Goal: Information Seeking & Learning: Learn about a topic

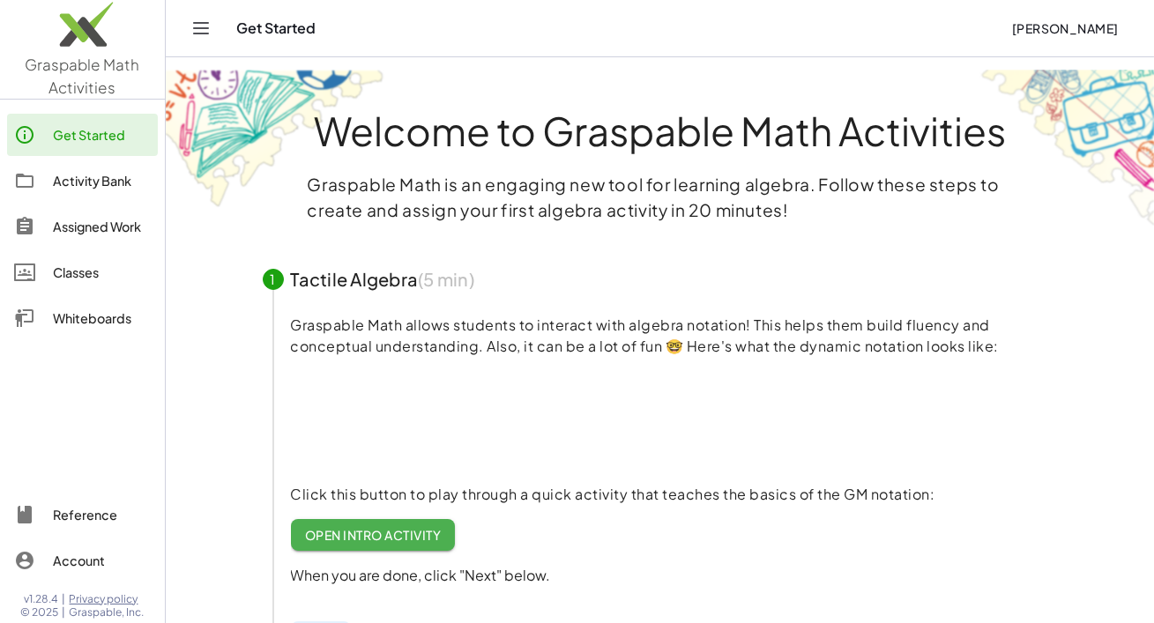
click at [103, 182] on div "Activity Bank" at bounding box center [102, 180] width 98 height 21
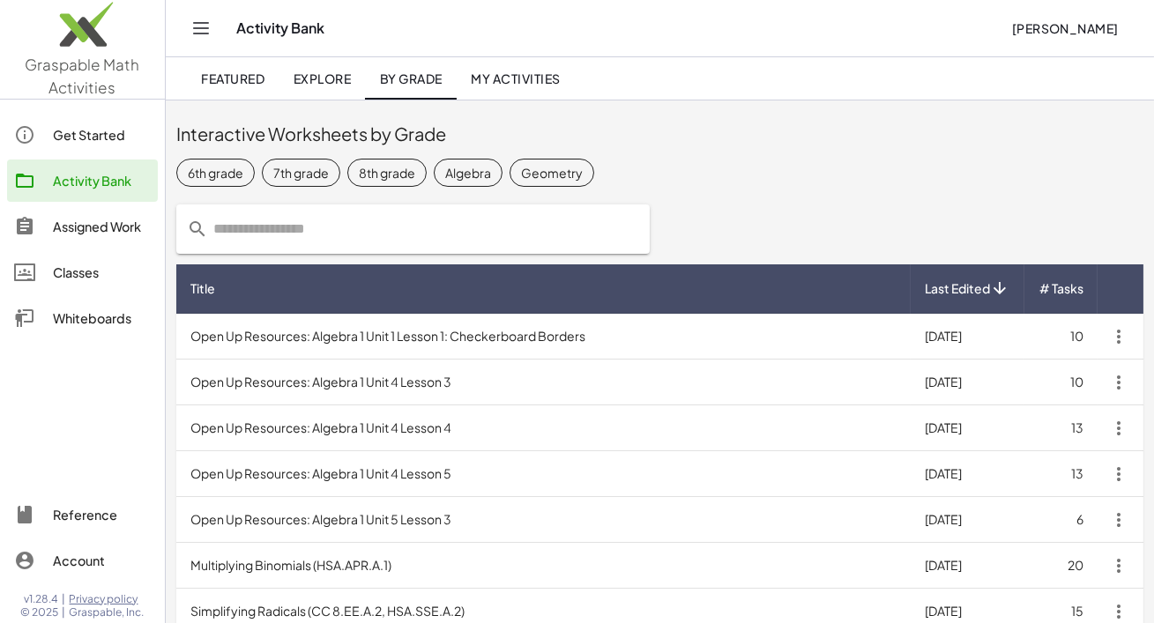
scroll to position [32, 0]
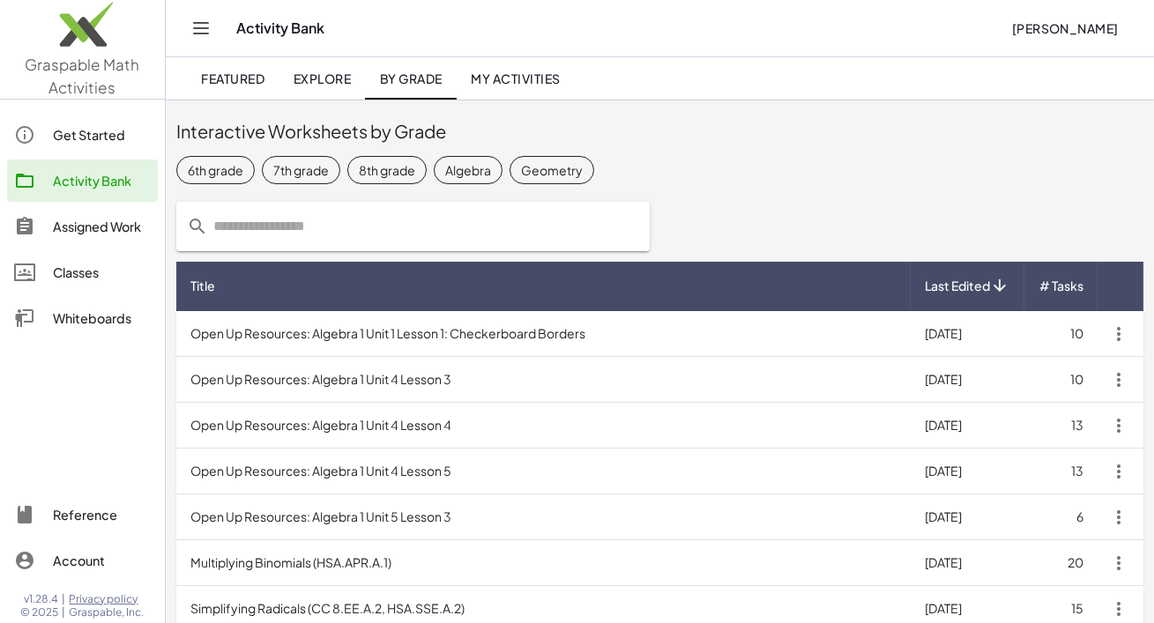
click at [491, 169] on div "Algebra" at bounding box center [468, 169] width 46 height 19
click at [442, 340] on td "Open Up Resources: Algebra 1 Unit 1 Lesson 1: Checkerboard Borders" at bounding box center [543, 334] width 735 height 46
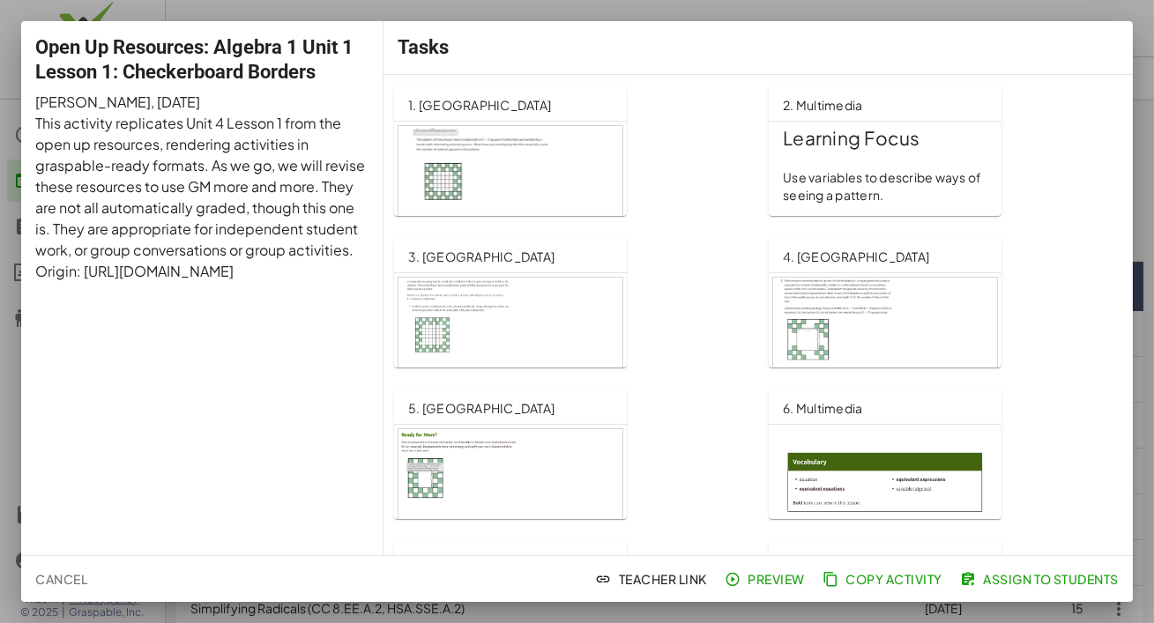
click at [504, 197] on div at bounding box center [511, 189] width 224 height 127
click at [66, 576] on span "Cancel" at bounding box center [61, 579] width 52 height 16
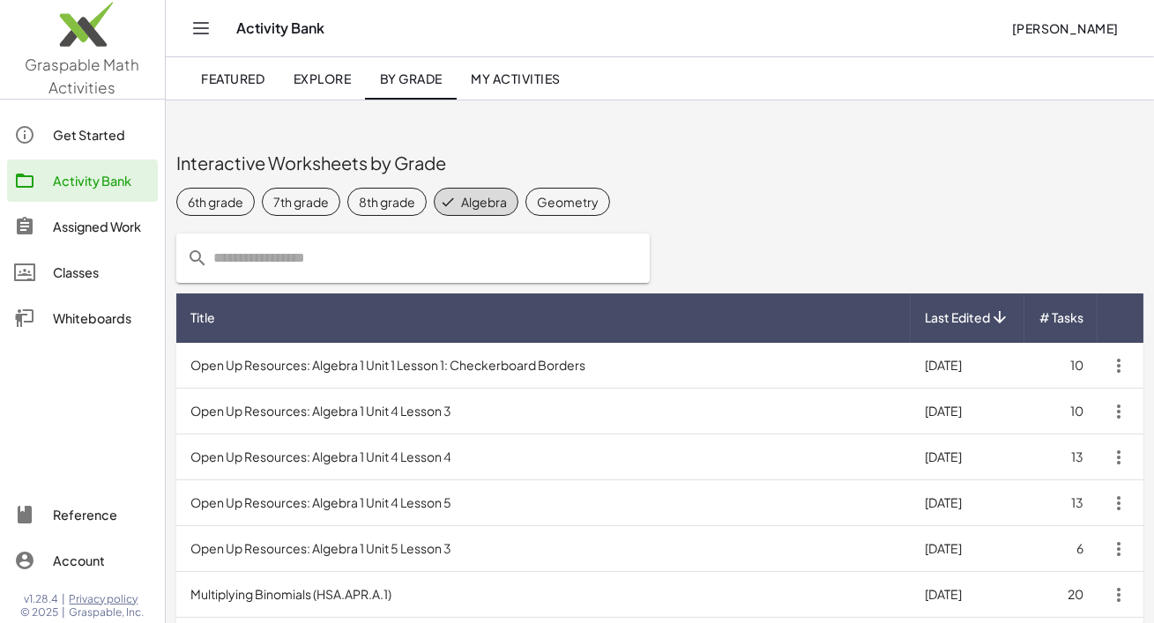
scroll to position [32, 0]
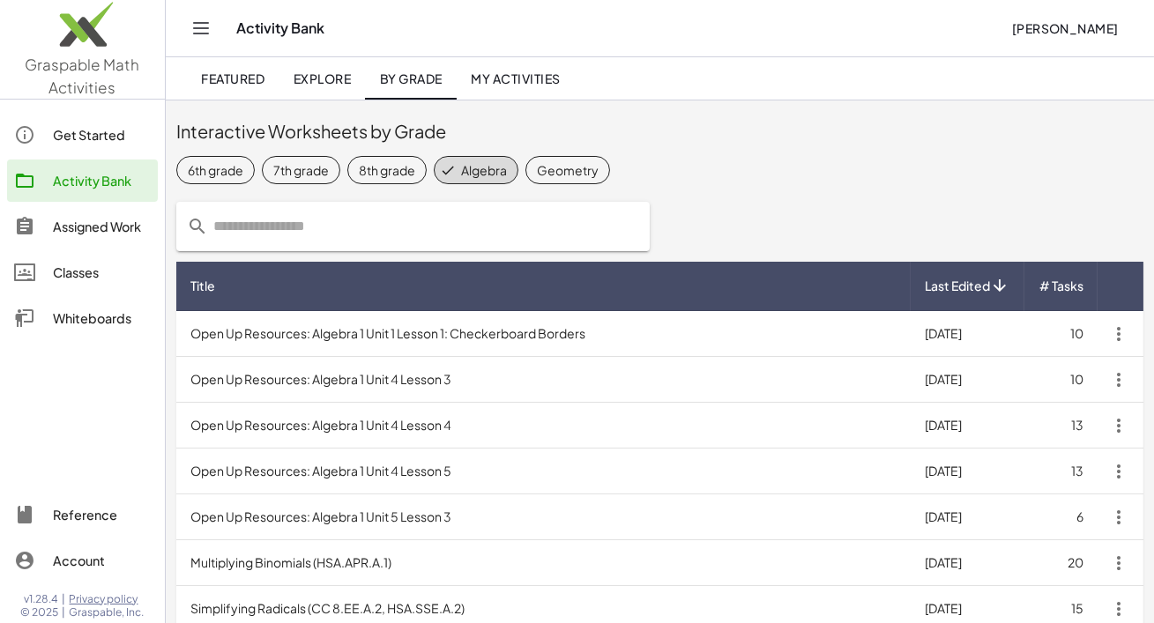
click at [348, 388] on td "Open Up Resources: Algebra 1 Unit 4 Lesson 3" at bounding box center [543, 380] width 735 height 46
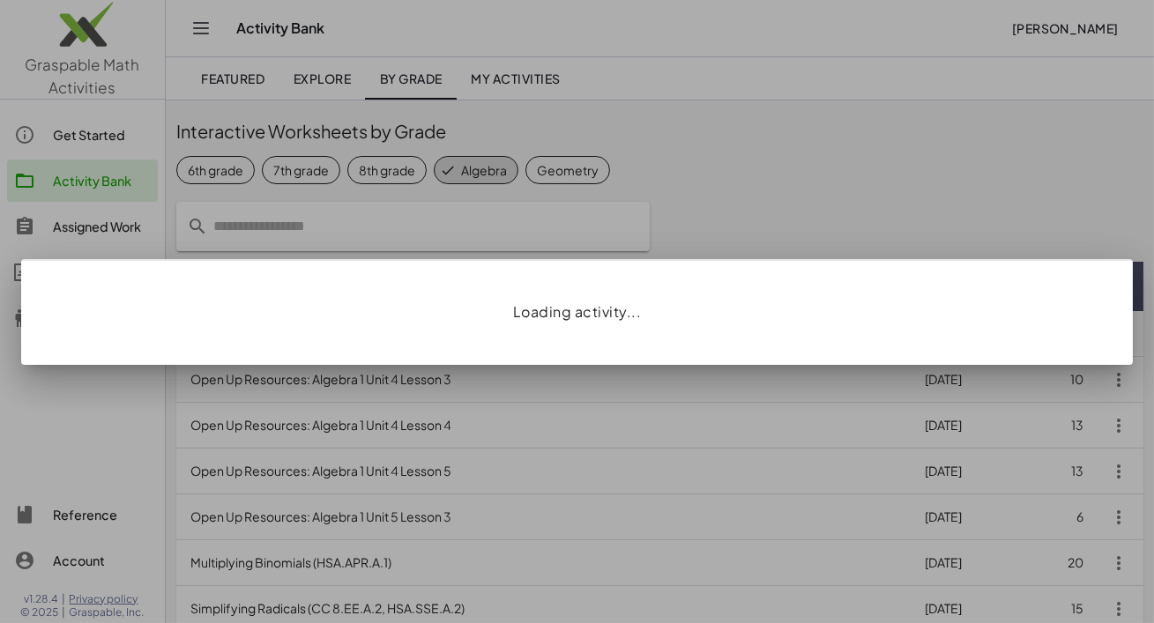
scroll to position [32, 0]
click at [348, 388] on div at bounding box center [577, 311] width 1154 height 623
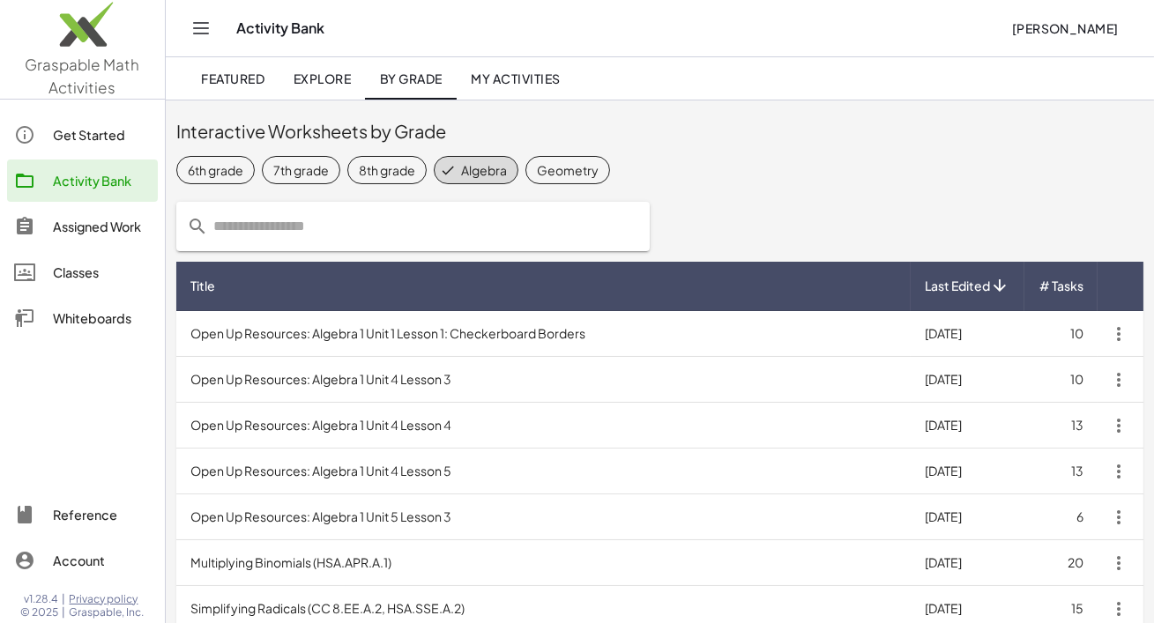
click at [977, 390] on td "[DATE]" at bounding box center [968, 380] width 114 height 46
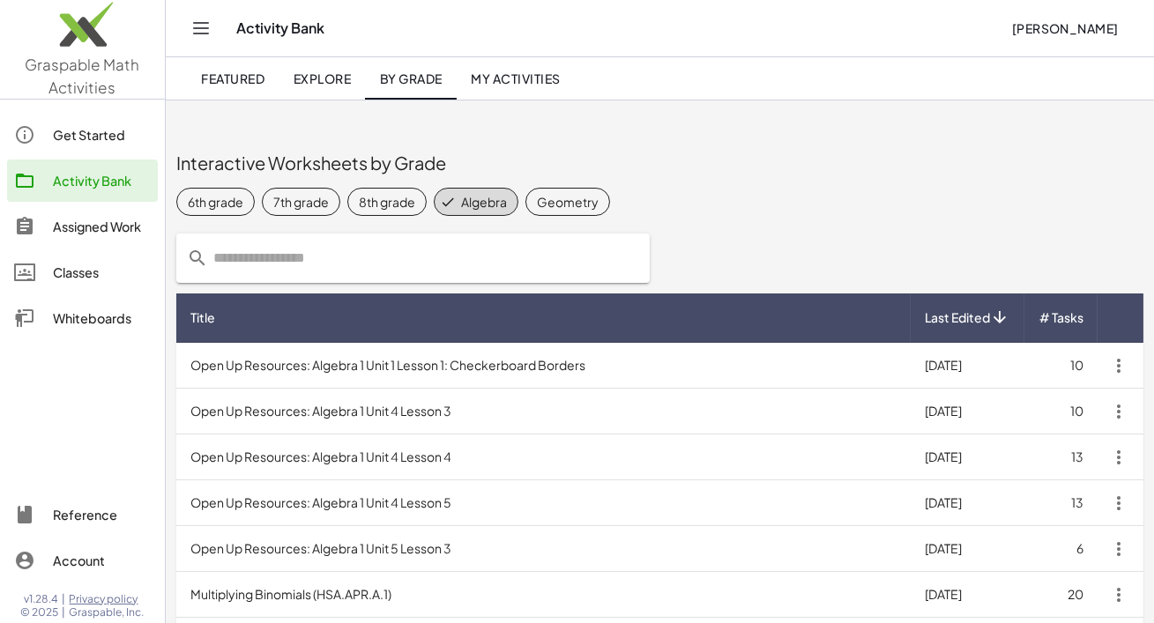
scroll to position [32, 0]
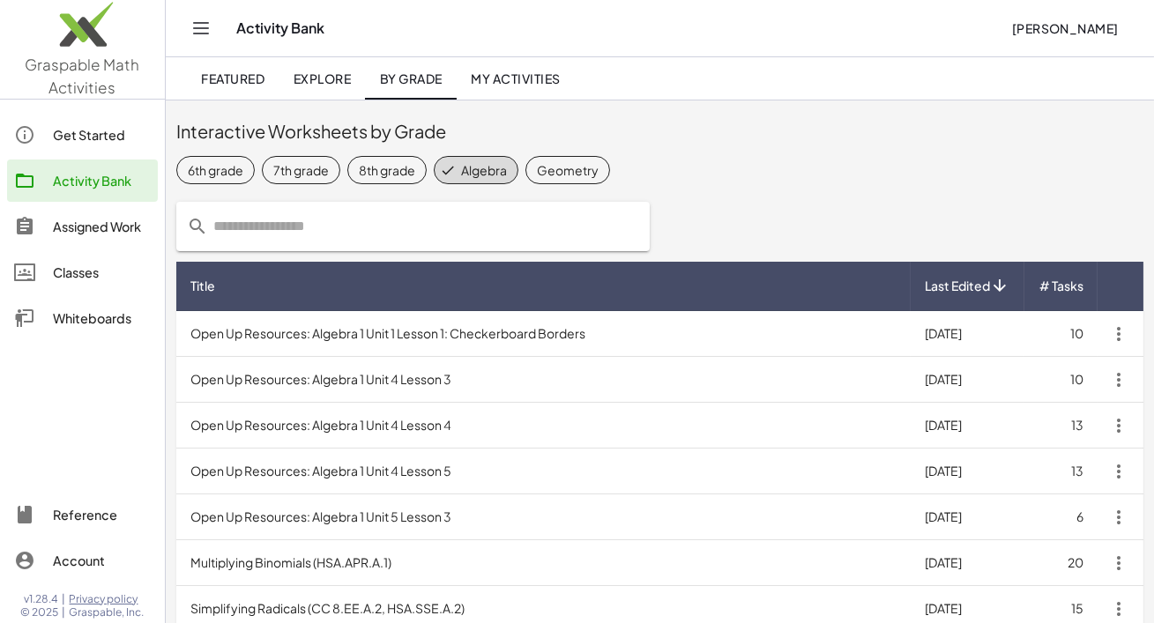
click at [599, 167] on div "Geometry" at bounding box center [568, 169] width 62 height 19
click at [456, 168] on icon at bounding box center [448, 170] width 16 height 16
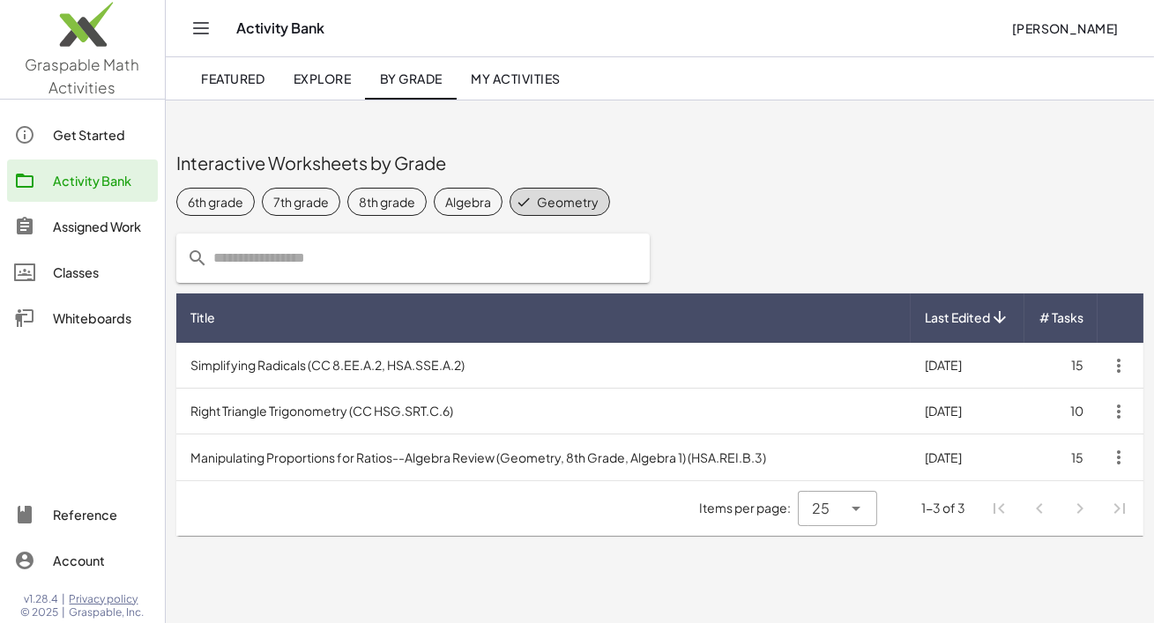
click at [391, 452] on td "Manipulating Proportions for Ratios--Algebra Review (Geometry, 8th Grade, Algeb…" at bounding box center [543, 458] width 735 height 46
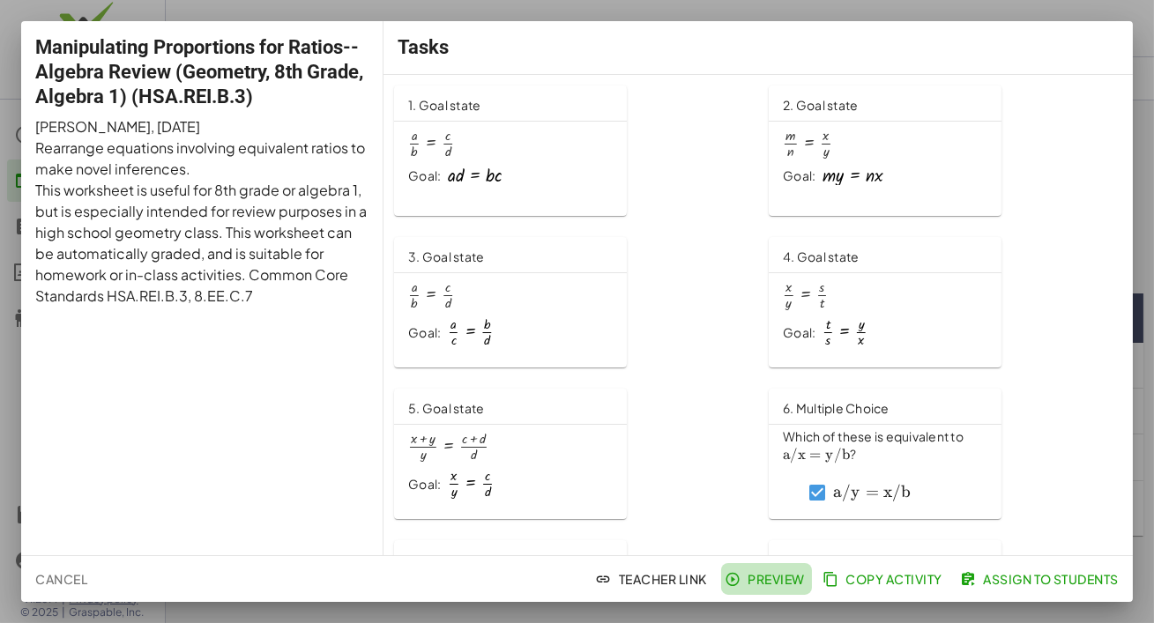
click at [728, 578] on span "Preview" at bounding box center [766, 579] width 77 height 16
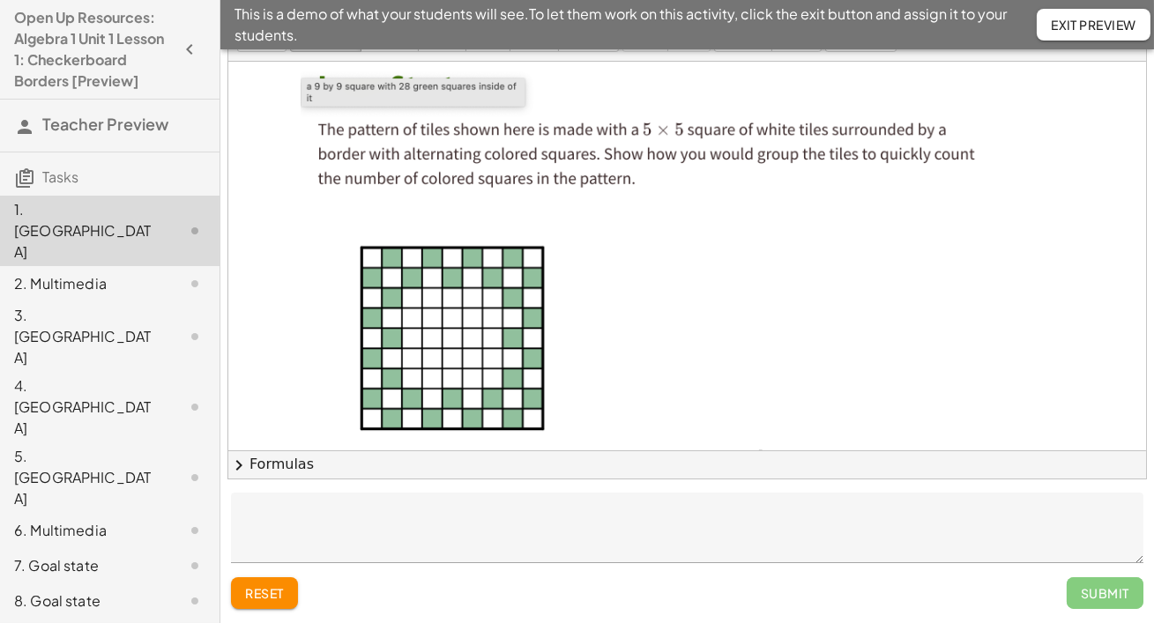
scroll to position [2, 0]
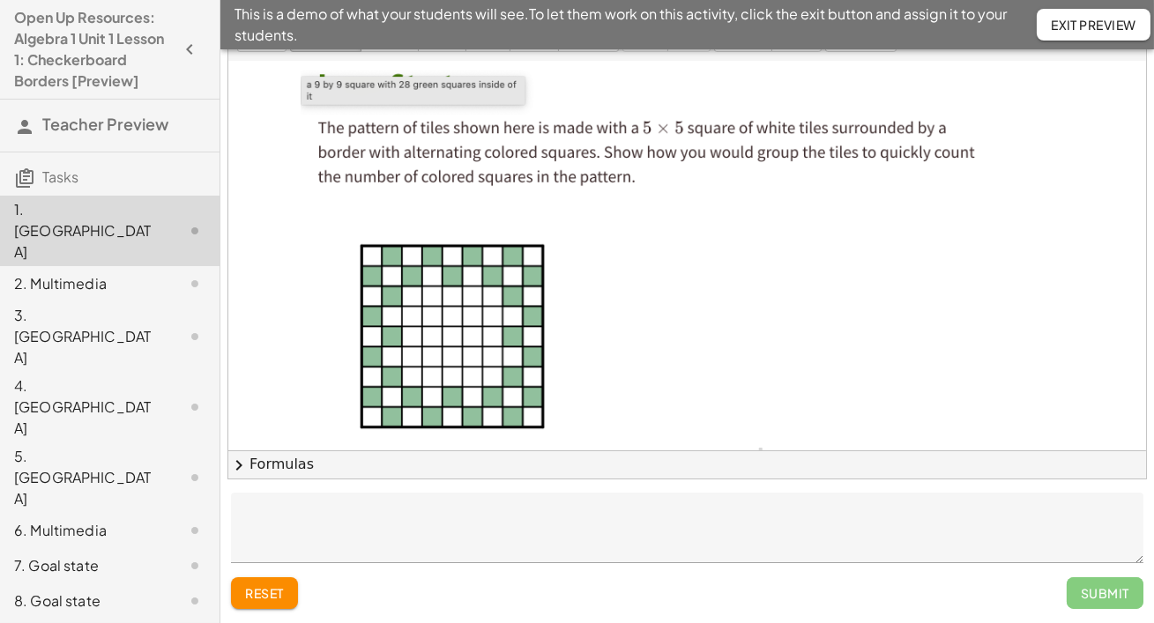
drag, startPoint x: 515, startPoint y: 243, endPoint x: 616, endPoint y: 301, distance: 116.5
click at [566, 243] on div at bounding box center [652, 266] width 702 height 413
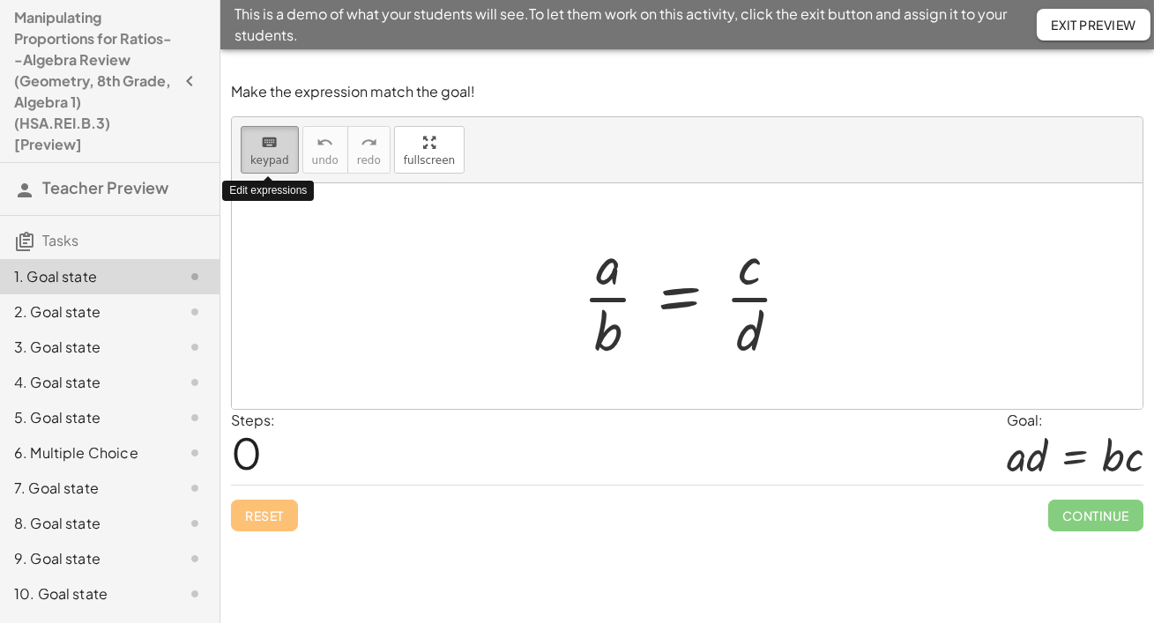
click at [270, 153] on icon "keyboard" at bounding box center [269, 142] width 17 height 21
click at [566, 295] on div "· a · b = · c · d" at bounding box center [687, 296] width 262 height 145
click at [269, 153] on icon "keyboard" at bounding box center [269, 142] width 17 height 21
click at [267, 205] on div at bounding box center [687, 296] width 911 height 226
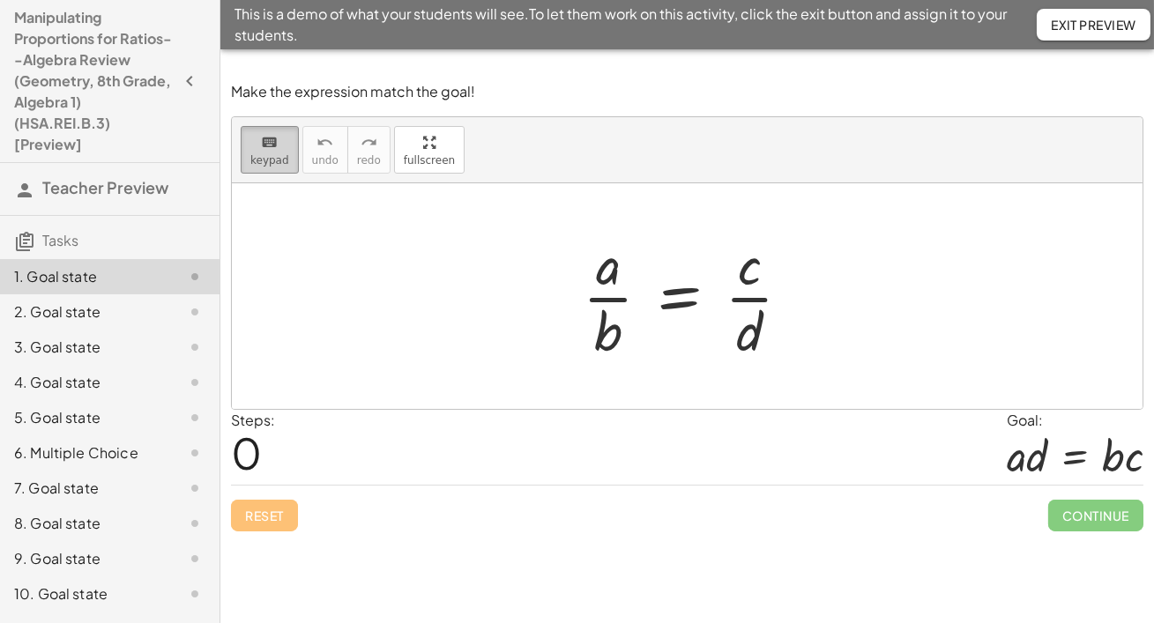
click at [272, 153] on icon "keyboard" at bounding box center [269, 142] width 17 height 21
click at [687, 310] on div at bounding box center [694, 296] width 240 height 136
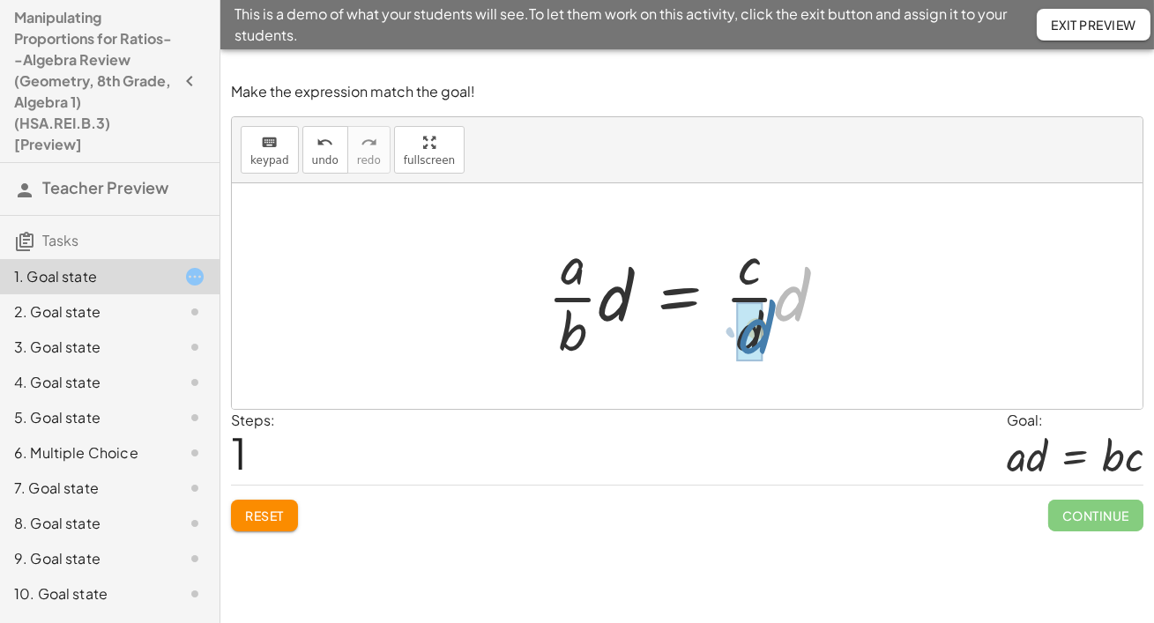
drag, startPoint x: 787, startPoint y: 317, endPoint x: 750, endPoint y: 352, distance: 50.5
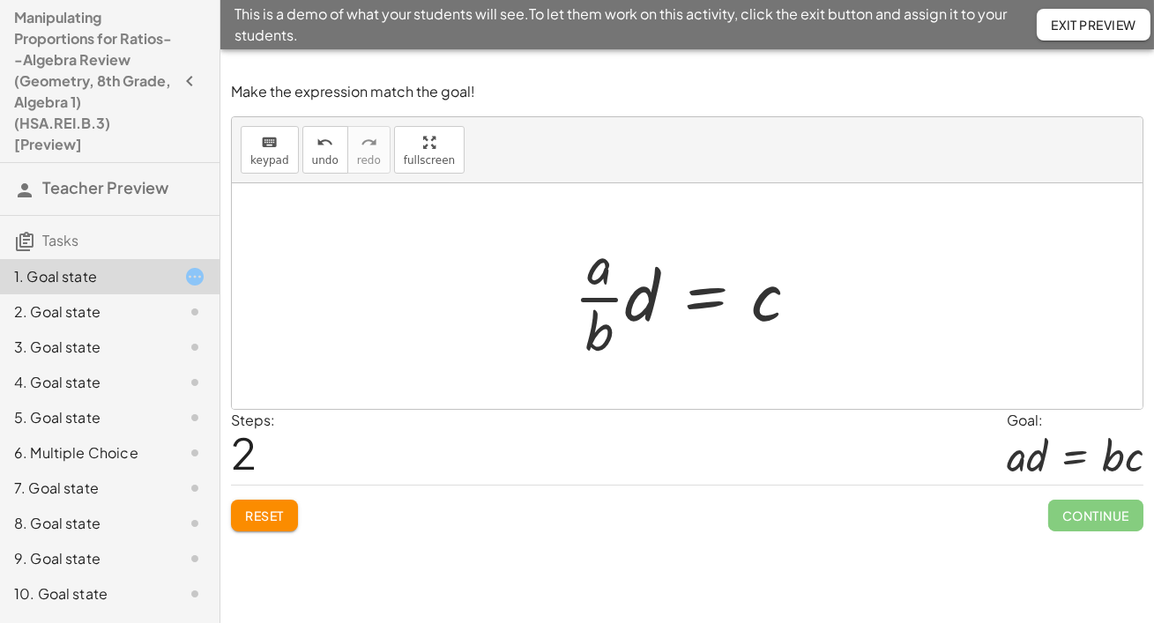
click at [704, 304] on div at bounding box center [693, 296] width 257 height 136
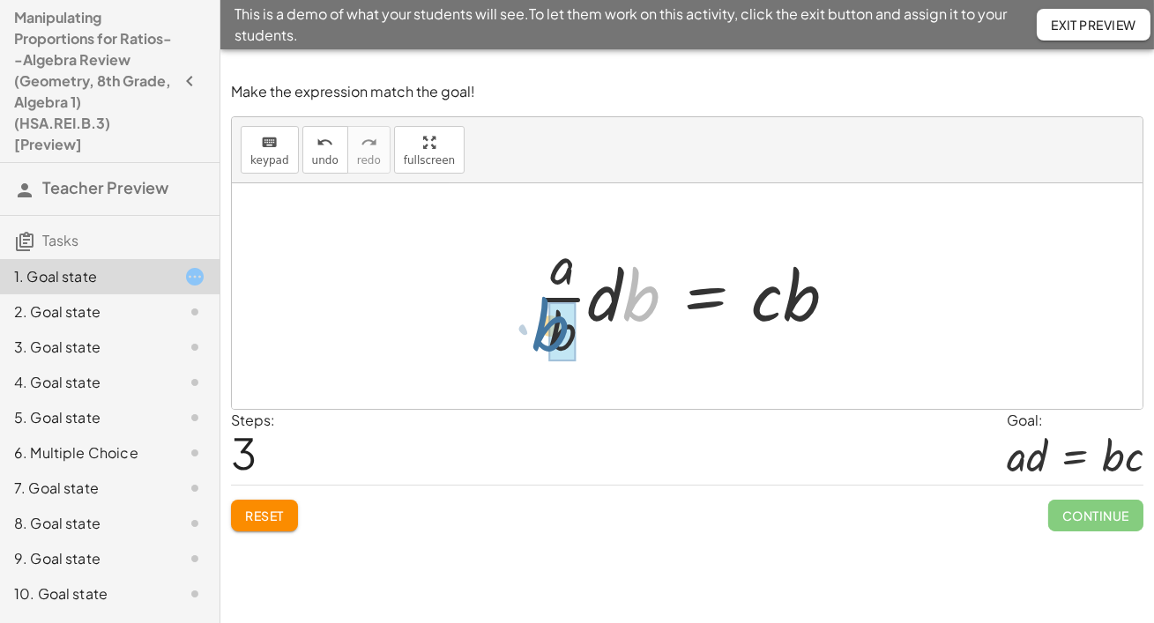
drag, startPoint x: 637, startPoint y: 317, endPoint x: 543, endPoint y: 348, distance: 98.4
click at [543, 348] on div at bounding box center [694, 296] width 332 height 136
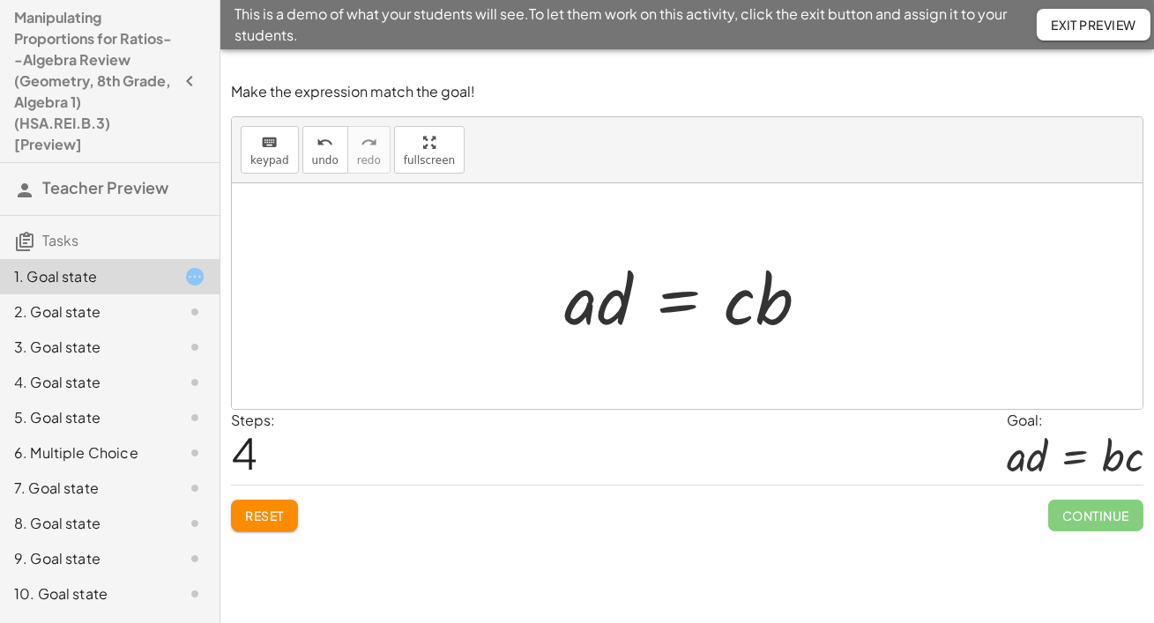
click at [1047, 336] on div at bounding box center [687, 296] width 911 height 226
drag, startPoint x: 777, startPoint y: 319, endPoint x: 729, endPoint y: 323, distance: 47.7
click at [729, 323] on div at bounding box center [694, 296] width 277 height 91
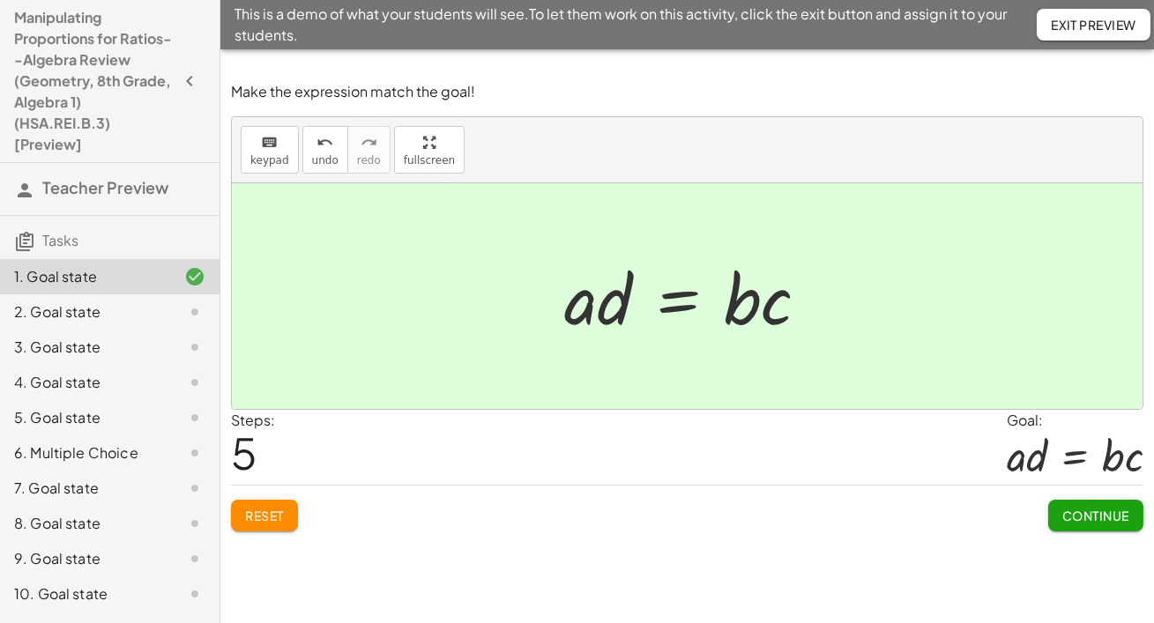
click at [1078, 524] on span "Continue" at bounding box center [1096, 516] width 67 height 16
